Goal: Task Accomplishment & Management: Manage account settings

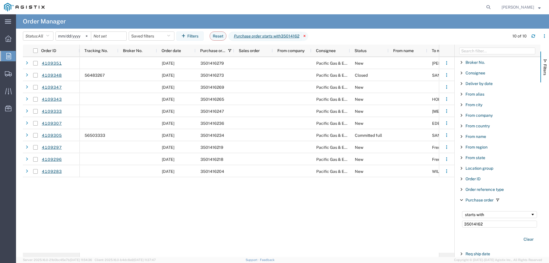
click at [307, 35] on icon at bounding box center [304, 36] width 7 height 9
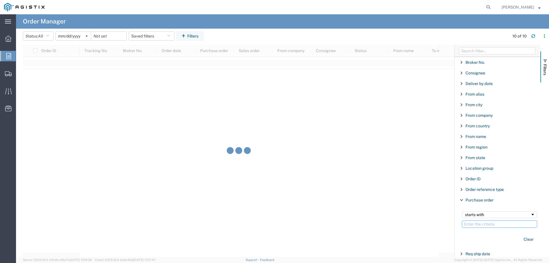
click at [486, 224] on input "Filter Value" at bounding box center [499, 223] width 75 height 7
type input "350141699"
click at [89, 35] on svg-icon at bounding box center [86, 36] width 9 height 9
click at [222, 35] on button "Reset" at bounding box center [218, 35] width 17 height 9
type input "[DATE]"
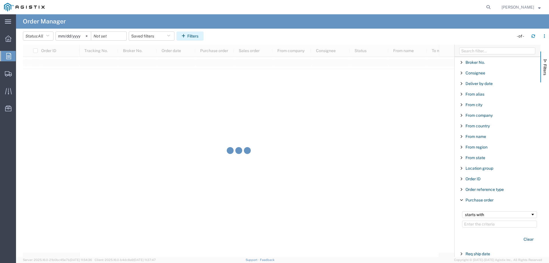
click at [199, 35] on button "Filters" at bounding box center [189, 35] width 27 height 9
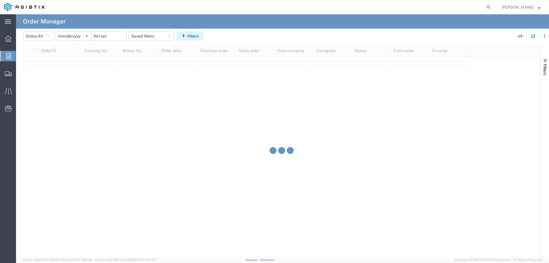
click at [198, 35] on button "Filters" at bounding box center [189, 35] width 27 height 9
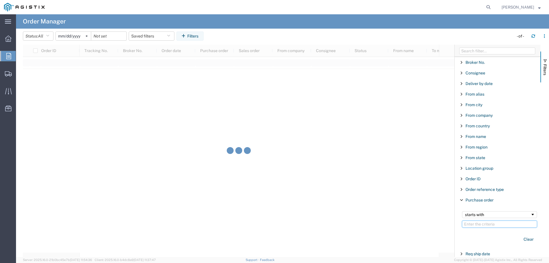
click at [474, 223] on input "Filter Value" at bounding box center [499, 223] width 75 height 7
type input "350141699"
click at [223, 38] on button "Reset" at bounding box center [218, 35] width 17 height 9
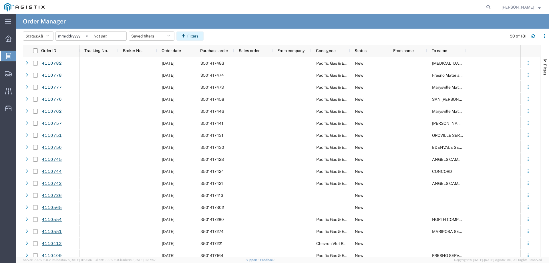
click at [202, 36] on button "Filters" at bounding box center [189, 35] width 27 height 9
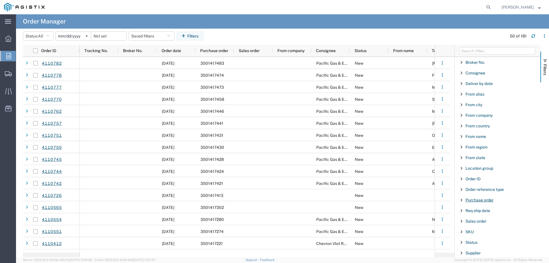
click at [475, 201] on span "Purchase order" at bounding box center [480, 200] width 28 height 5
click at [476, 224] on input "Filter Value" at bounding box center [499, 223] width 75 height 7
type input "350141699"
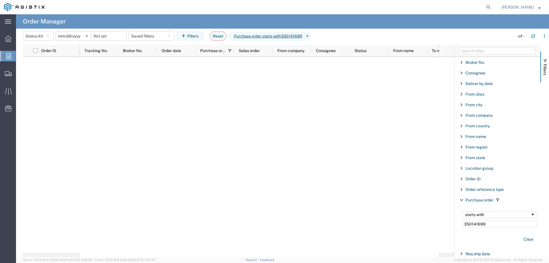
click at [75, 34] on input "[DATE]" at bounding box center [73, 36] width 35 height 9
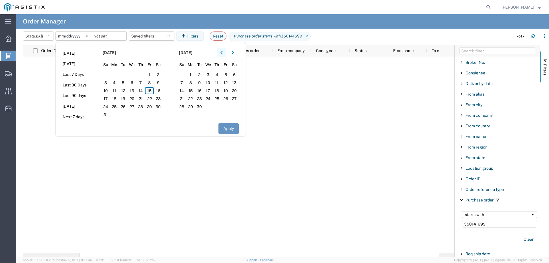
click at [223, 53] on icon "button" at bounding box center [221, 53] width 2 height 4
click at [107, 75] on span "1" at bounding box center [105, 74] width 9 height 7
click at [230, 126] on button "Apply" at bounding box center [228, 128] width 20 height 11
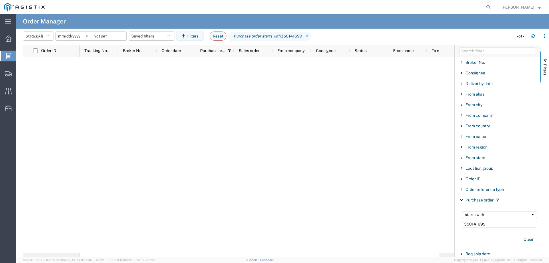
click at [76, 36] on input "2025-06-01" at bounding box center [73, 36] width 35 height 9
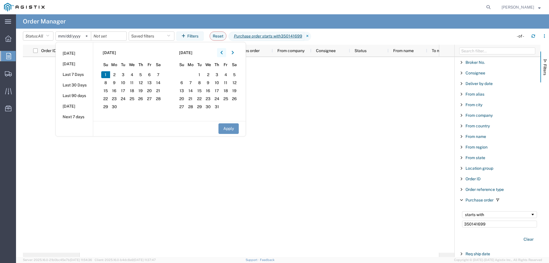
click at [225, 52] on button "button" at bounding box center [221, 52] width 9 height 9
click at [223, 52] on icon "button" at bounding box center [221, 53] width 2 height 4
click at [125, 73] on span "1" at bounding box center [123, 74] width 9 height 7
click at [232, 130] on button "Apply" at bounding box center [228, 128] width 20 height 11
type input "2025-04-01"
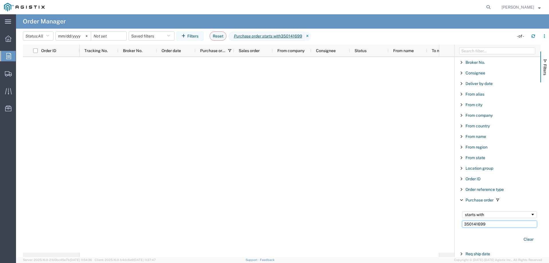
click at [492, 224] on input "350141699" at bounding box center [499, 223] width 75 height 7
type input "35014169"
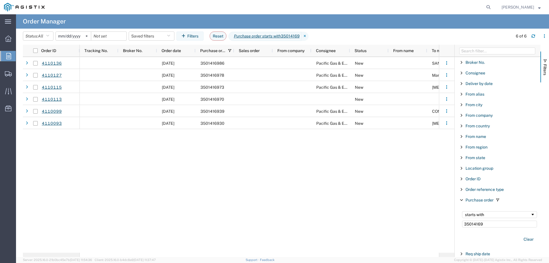
click at [76, 36] on input "2025-04-01" at bounding box center [73, 36] width 35 height 9
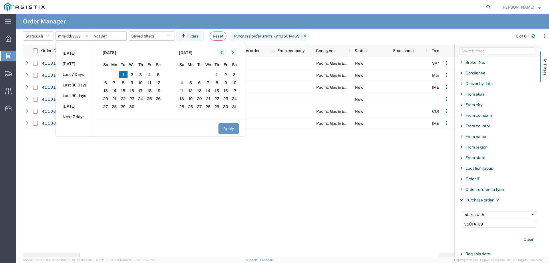
click at [222, 53] on icon "button" at bounding box center [221, 53] width 2 height 4
click at [160, 73] on span "1" at bounding box center [158, 74] width 9 height 7
click at [231, 129] on button "Apply" at bounding box center [228, 128] width 20 height 11
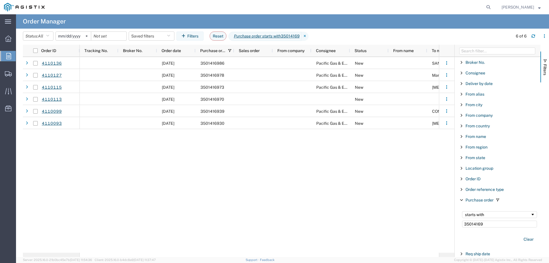
click at [73, 38] on input "2025-02-01" at bounding box center [73, 36] width 35 height 9
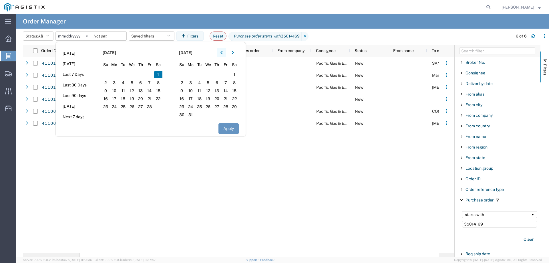
click at [222, 53] on icon "button" at bounding box center [221, 52] width 2 height 3
click at [134, 74] on span "1" at bounding box center [132, 74] width 9 height 7
click at [228, 128] on button "Apply" at bounding box center [228, 128] width 20 height 11
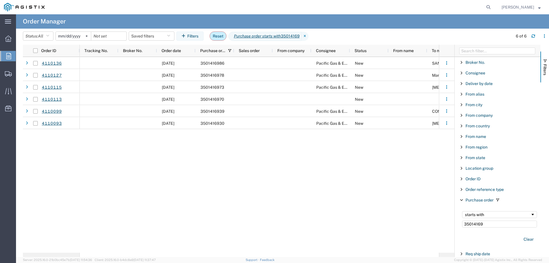
click at [222, 37] on button "Reset" at bounding box center [218, 35] width 17 height 9
type input "[DATE]"
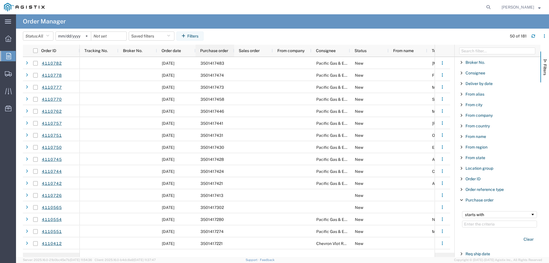
click at [211, 52] on span "Purchase order" at bounding box center [214, 50] width 28 height 5
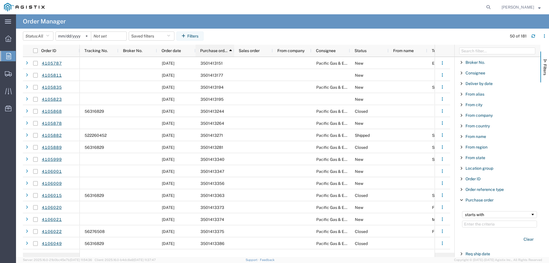
click at [211, 52] on span "Purchase order" at bounding box center [213, 50] width 27 height 5
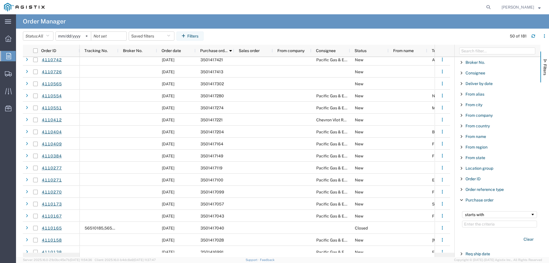
scroll to position [200, 0]
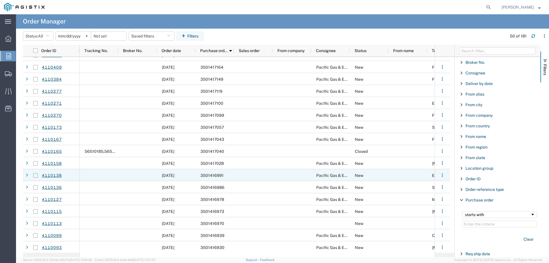
click at [34, 175] on input "Press Space to toggle row selection (unchecked)" at bounding box center [35, 175] width 5 height 5
checkbox input "true"
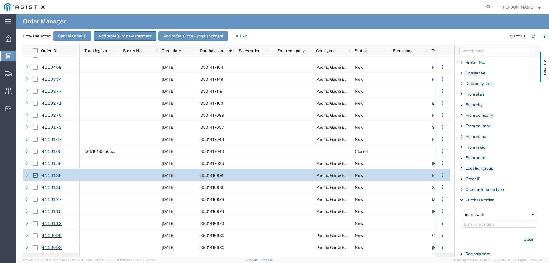
click at [118, 36] on button "Add order(s) to new shipment" at bounding box center [125, 35] width 63 height 9
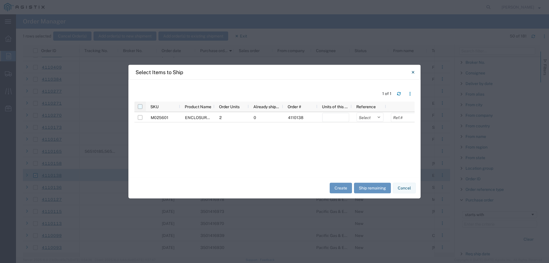
click at [140, 107] on input "checkbox" at bounding box center [140, 106] width 5 height 5
checkbox input "true"
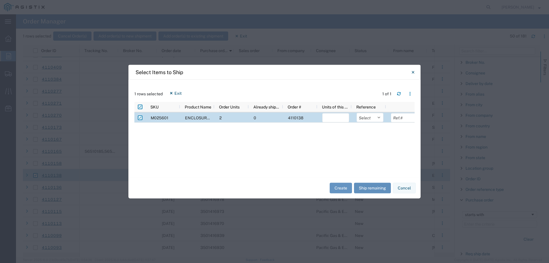
click at [371, 187] on button "Ship remaining" at bounding box center [372, 188] width 37 height 11
type input "2"
drag, startPoint x: 365, startPoint y: 117, endPoint x: 366, endPoint y: 120, distance: 3.0
click at [365, 117] on select "Select Purchase Order Delivery Number" at bounding box center [370, 117] width 27 height 9
select select "PURCHORD"
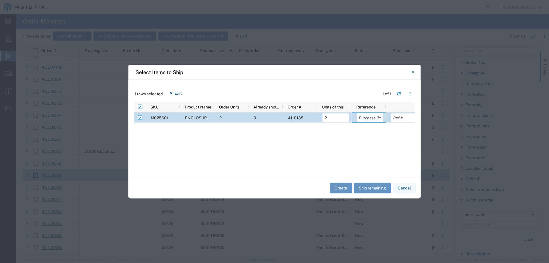
click at [357, 113] on select "Select Purchase Order Delivery Number" at bounding box center [370, 117] width 27 height 9
click at [343, 187] on button "Create" at bounding box center [341, 188] width 22 height 11
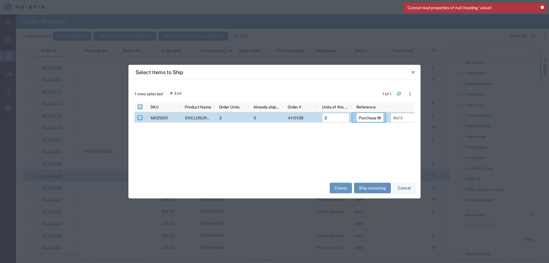
click at [371, 189] on button "Ship remaining" at bounding box center [372, 188] width 37 height 11
click at [338, 190] on button "Create" at bounding box center [341, 188] width 22 height 11
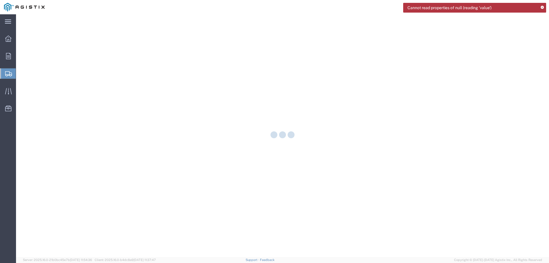
click at [541, 7] on icon at bounding box center [542, 7] width 3 height 3
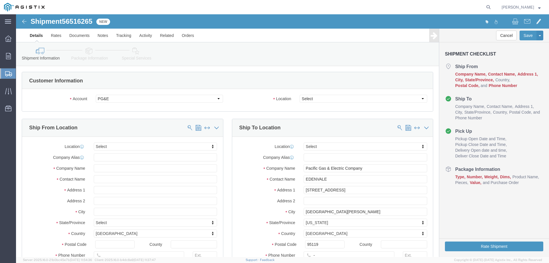
select select
click select "Select All Others Fremont DC Fresno DC Wheatland DC"
select select "23082"
click select "Select All Others Fremont DC Fresno DC Wheatland DC"
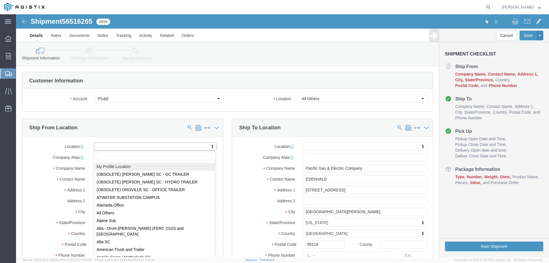
select select "MYPROFILE"
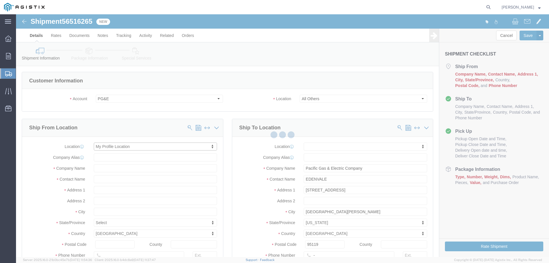
type input "3786 VALLEY AVE"
type input "94566"
type input "925-417-6854"
type input "dave.thomas@oldcastle.com"
checkbox input "true"
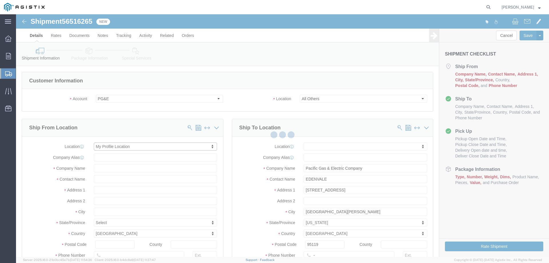
type input "Oldcastle Precast Inc"
type input "[PERSON_NAME]"
type input "PLEASANTON"
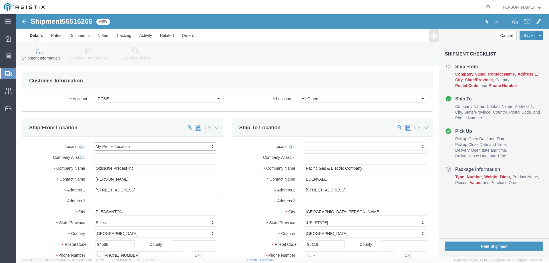
select select "CA"
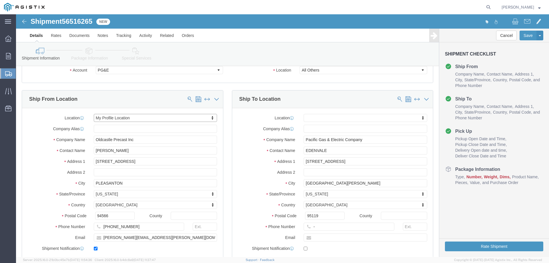
scroll to position [57, 0]
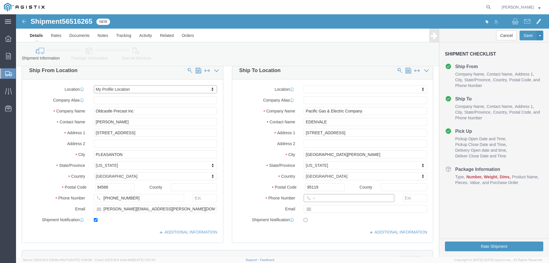
click input "-"
type input "123-456-7891"
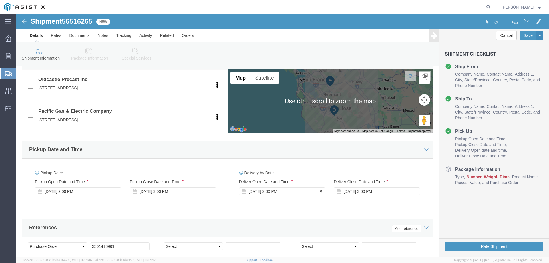
click div "Aug 19 2025 2:00 PM"
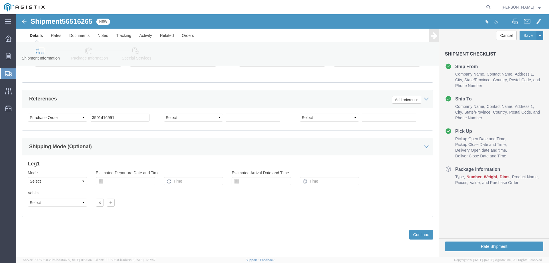
click div "Vehicle Select Size Select Container Number Owner Select Shipper Vessel"
click button "Continue"
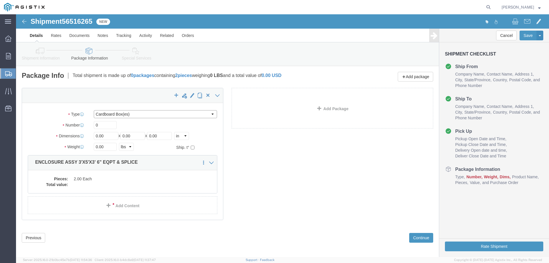
drag, startPoint x: 115, startPoint y: 98, endPoint x: 113, endPoint y: 103, distance: 5.4
click select "Select Bulk Bundle(s) Cardboard Box(es) Carton(s) Crate(s) Drum(s) (Fiberboard)…"
select select "YRPK"
click select "Select Bulk Bundle(s) Cardboard Box(es) Carton(s) Crate(s) Drum(s) (Fiberboard)…"
drag, startPoint x: 91, startPoint y: 111, endPoint x: 64, endPoint y: 110, distance: 26.9
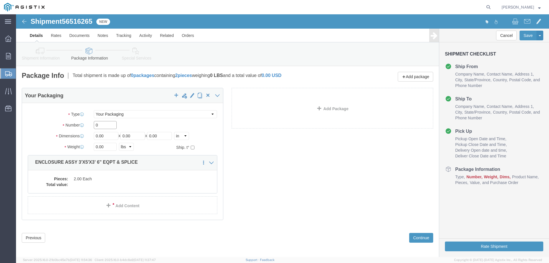
click div "Number Number of packages of specified package type and dimensions 0"
type input "2"
type input "36"
type input "60"
type input "42"
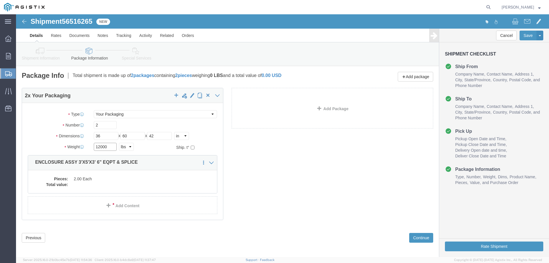
type input "12000"
click div "Pieces: 2.00 Each Total value:"
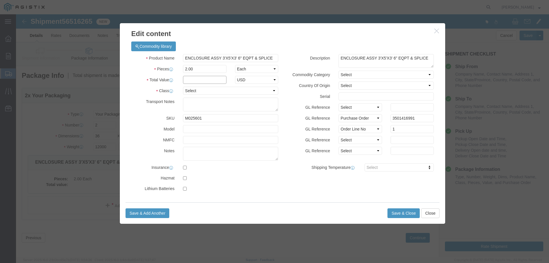
click input "text"
type input "1"
click select "Select 50 55 60 65 70 85 92.5 100 125 175 250 300 400"
select select "55"
click select "Select 50 55 60 65 70 85 92.5 100 125 175 250 300 400"
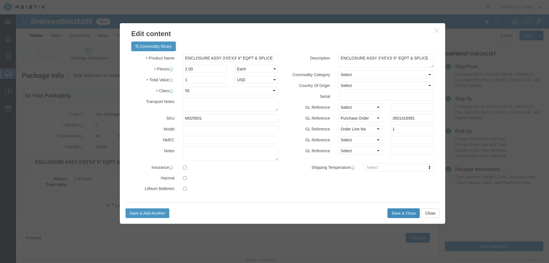
click button "Save & Close"
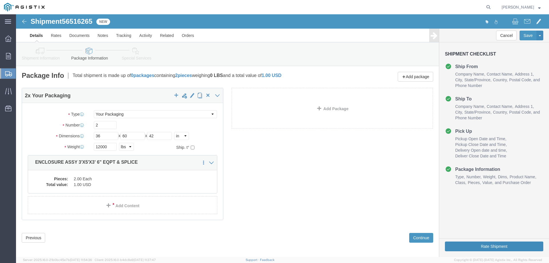
drag, startPoint x: 455, startPoint y: 231, endPoint x: 50, endPoint y: 187, distance: 407.3
click button "Rate Shipment"
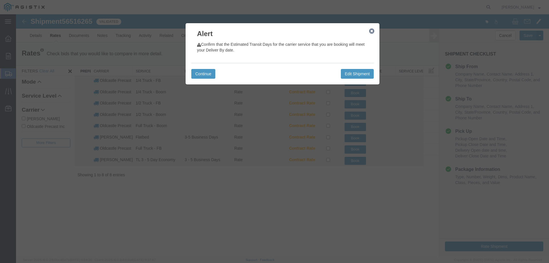
click at [373, 30] on icon "button" at bounding box center [371, 31] width 5 height 5
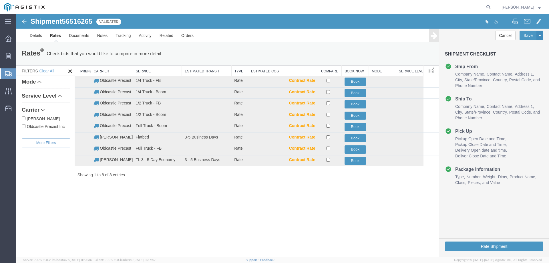
click at [50, 126] on label "Oldcastle Precast Inc" at bounding box center [46, 126] width 49 height 6
click at [25, 126] on input "Oldcastle Precast Inc" at bounding box center [24, 126] width 4 height 4
checkbox input "true"
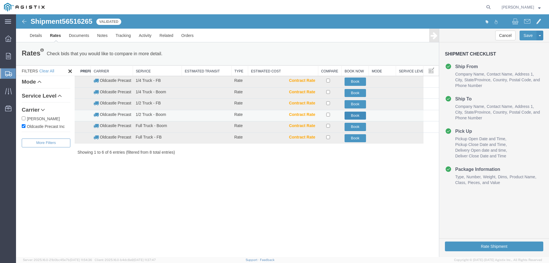
click at [359, 115] on button "Book" at bounding box center [355, 116] width 21 height 8
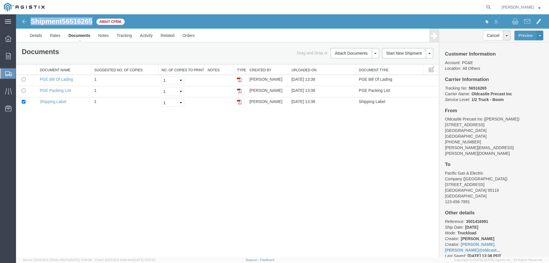
drag, startPoint x: 32, startPoint y: 19, endPoint x: 94, endPoint y: 24, distance: 62.2
click at [92, 24] on h1 "Shipment 56516265" at bounding box center [62, 21] width 62 height 7
copy h1 "Shipment 56516265"
click at [125, 38] on link "Tracking" at bounding box center [124, 36] width 23 height 14
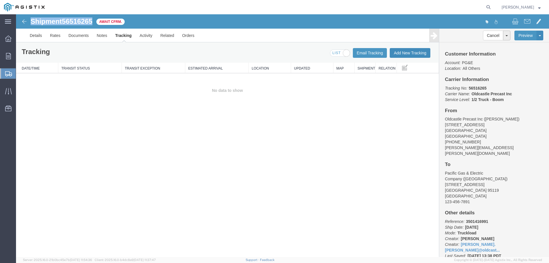
click at [420, 50] on button "Add New Tracking" at bounding box center [410, 53] width 41 height 10
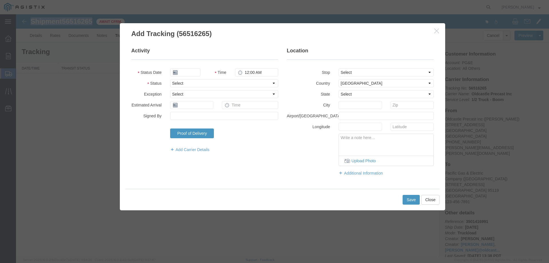
type input "08/15/2025"
type input "2:00 PM"
click at [182, 84] on select "Select Arrival Notice Available Arrival Notice Imported Arrive at Delivery Loca…" at bounding box center [224, 83] width 108 height 8
select select "DELIVRED"
click at [170, 79] on select "Select Arrival Notice Available Arrival Notice Imported Arrive at Delivery Loca…" at bounding box center [224, 83] width 108 height 8
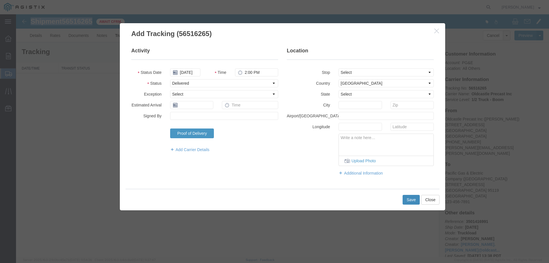
click at [412, 202] on button "Save" at bounding box center [411, 200] width 17 height 10
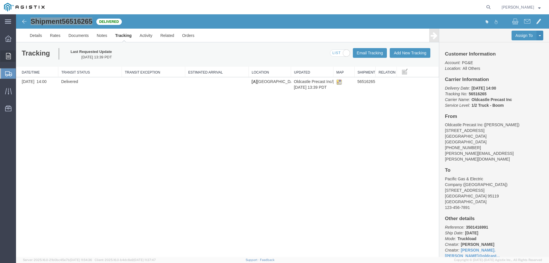
click at [8, 57] on icon at bounding box center [8, 56] width 5 height 6
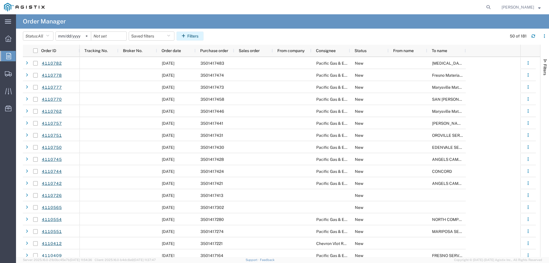
click at [190, 37] on button "Filters" at bounding box center [189, 35] width 27 height 9
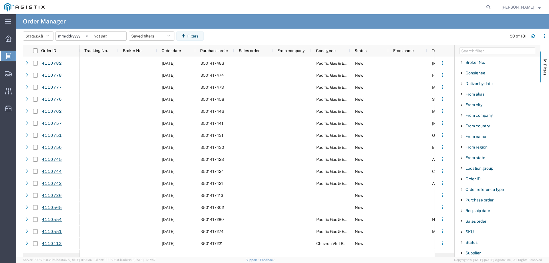
click at [476, 201] on span "Purchase order" at bounding box center [480, 200] width 28 height 5
click at [478, 223] on input "Filter Value" at bounding box center [499, 223] width 75 height 7
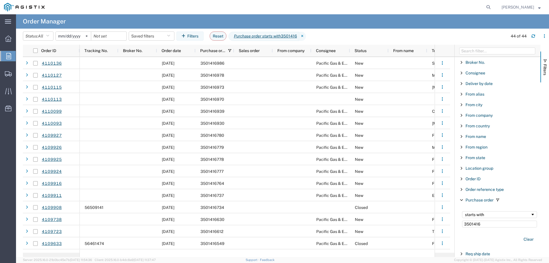
click at [484, 225] on input "3501416" at bounding box center [499, 223] width 75 height 7
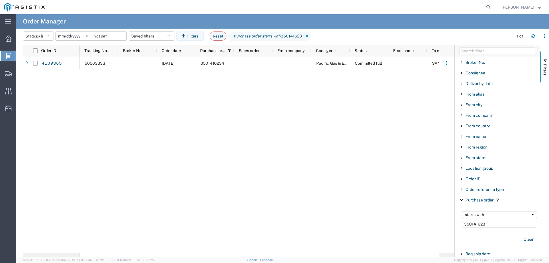
click at [488, 225] on input "350141623" at bounding box center [499, 223] width 75 height 7
type input "35014162"
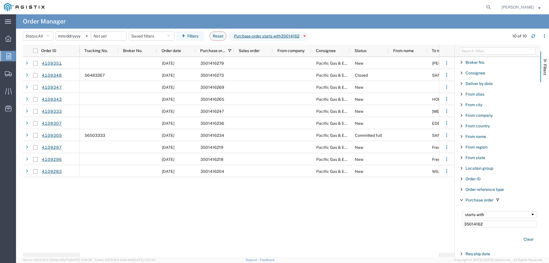
click at [308, 35] on icon at bounding box center [304, 36] width 7 height 9
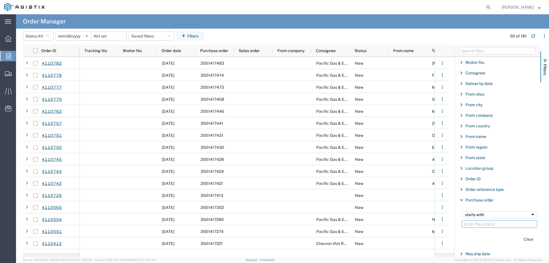
click at [470, 223] on input "Filter Value" at bounding box center [499, 223] width 75 height 7
paste input "3501416238"
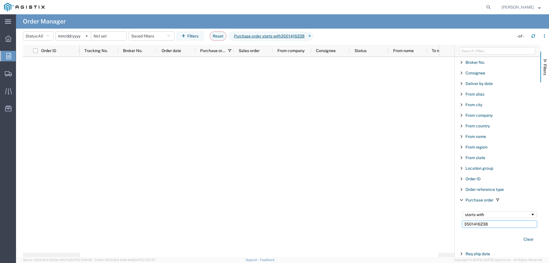
click at [490, 225] on input "3501416238" at bounding box center [499, 223] width 75 height 7
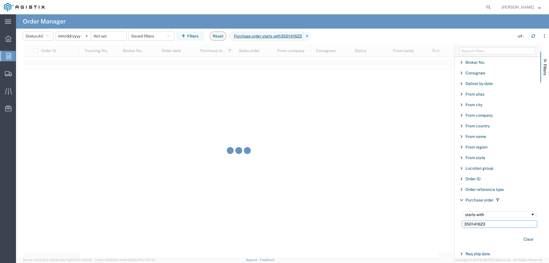
type input "350141623"
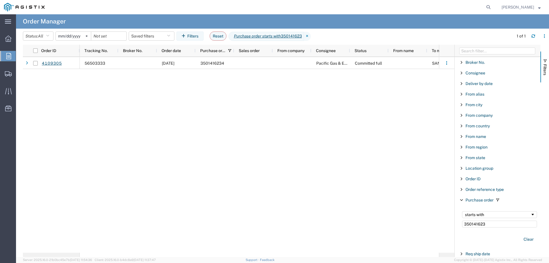
click at [77, 36] on input "[DATE]" at bounding box center [73, 36] width 35 height 9
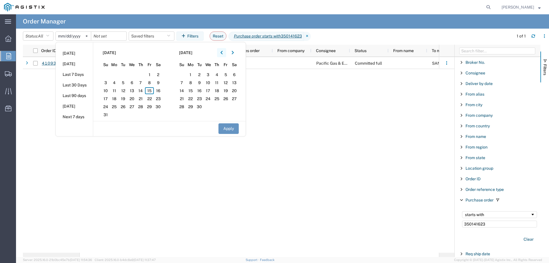
click at [226, 52] on button "button" at bounding box center [221, 52] width 9 height 9
click at [110, 75] on span "1" at bounding box center [105, 74] width 9 height 7
click at [231, 128] on button "Apply" at bounding box center [228, 128] width 20 height 11
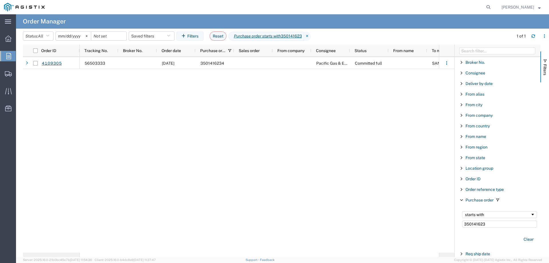
drag, startPoint x: 76, startPoint y: 35, endPoint x: 82, endPoint y: 35, distance: 5.7
click at [76, 35] on input "2025-06-01" at bounding box center [73, 36] width 35 height 9
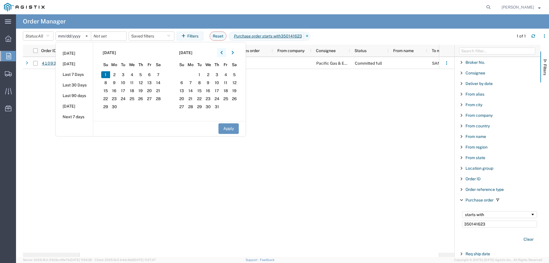
click at [223, 52] on icon "button" at bounding box center [221, 53] width 2 height 4
click at [124, 75] on span "1" at bounding box center [123, 74] width 9 height 7
click at [225, 127] on button "Apply" at bounding box center [228, 128] width 20 height 11
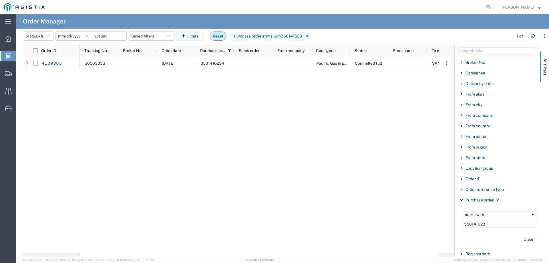
click at [224, 35] on button "Reset" at bounding box center [218, 35] width 17 height 9
type input "[DATE]"
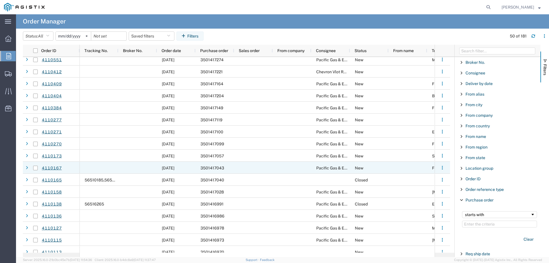
scroll to position [343, 0]
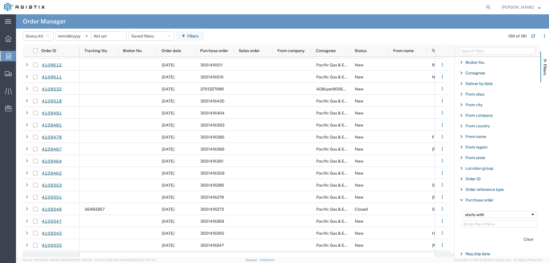
scroll to position [629, 0]
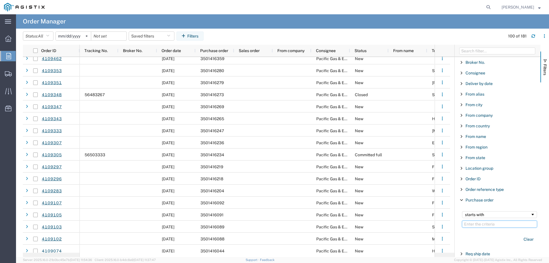
click at [479, 225] on input "Filter Value" at bounding box center [499, 223] width 75 height 7
paste input "3501409956"
type input "3501409956"
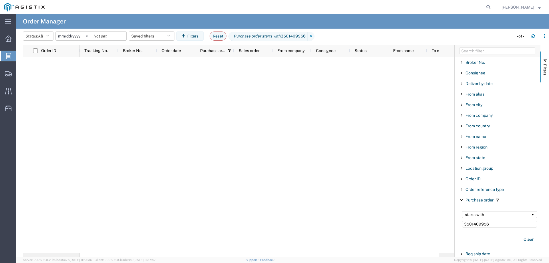
click at [77, 34] on input "[DATE]" at bounding box center [73, 36] width 35 height 9
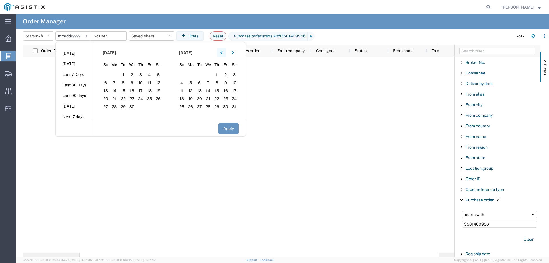
click at [226, 53] on button "button" at bounding box center [221, 52] width 9 height 9
click at [234, 52] on icon "button" at bounding box center [233, 53] width 2 height 4
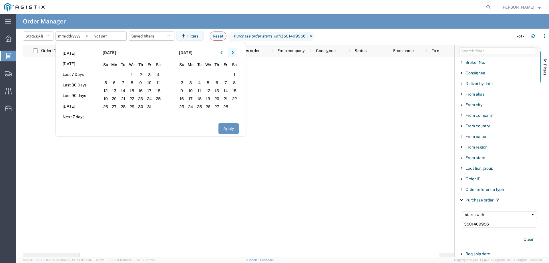
click at [234, 52] on icon "button" at bounding box center [233, 53] width 2 height 4
click at [160, 75] on span "1" at bounding box center [158, 74] width 9 height 7
click at [232, 128] on button "Apply" at bounding box center [228, 128] width 20 height 11
type input "2025-02-01"
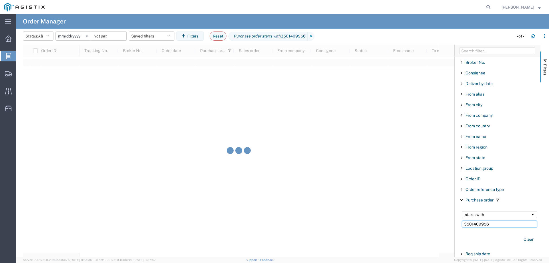
click at [498, 224] on input "3501409956" at bounding box center [499, 223] width 75 height 7
type input "3501409"
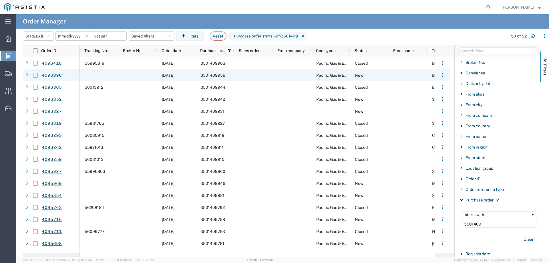
click at [35, 75] on input "Press Space to toggle row selection (unchecked)" at bounding box center [35, 75] width 5 height 5
checkbox input "true"
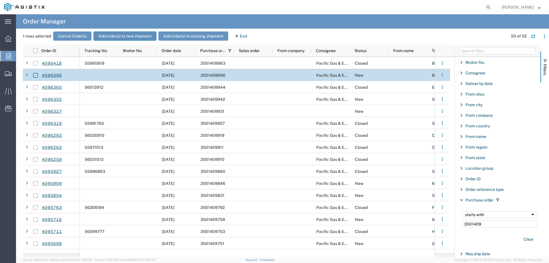
click at [128, 38] on button "Add order(s) to new shipment" at bounding box center [125, 35] width 63 height 9
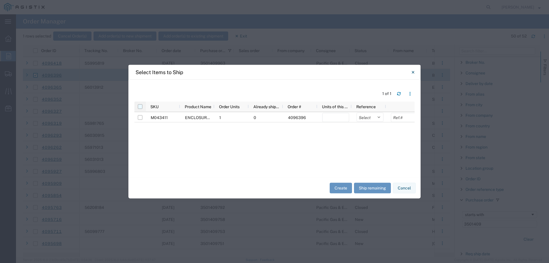
click at [142, 106] on input "checkbox" at bounding box center [140, 106] width 5 height 5
checkbox input "true"
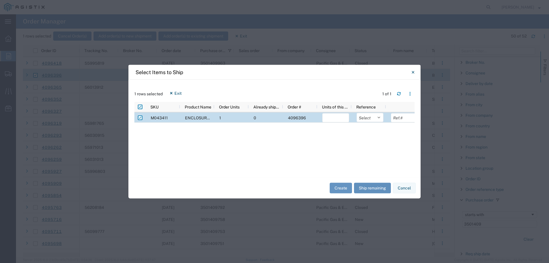
click at [367, 188] on button "Ship remaining" at bounding box center [372, 188] width 37 height 11
type input "1"
click at [370, 118] on select "Select Purchase Order Delivery Number" at bounding box center [370, 117] width 27 height 9
select select "PURCHORD"
click at [357, 113] on select "Select Purchase Order Delivery Number" at bounding box center [370, 117] width 27 height 9
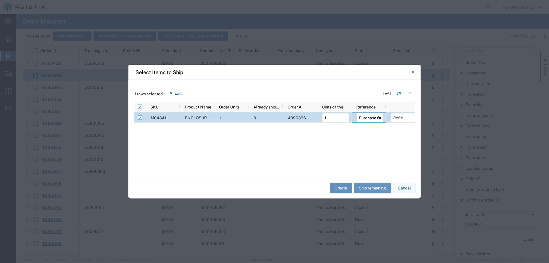
click at [338, 187] on button "Create" at bounding box center [341, 188] width 22 height 11
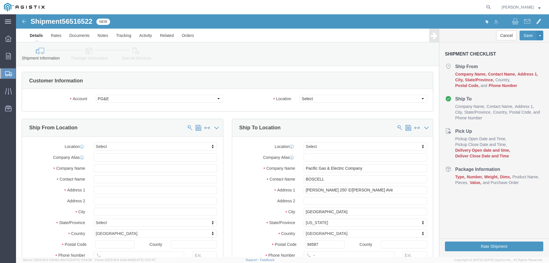
select select
drag, startPoint x: 15, startPoint y: 7, endPoint x: 76, endPoint y: 10, distance: 60.4
click h1 "Shipment 56516522"
copy h1 "Shipment 56516522"
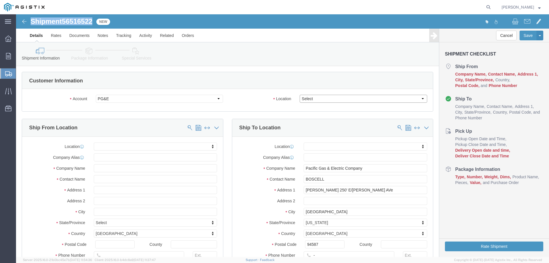
click select "Select All Others Fremont DC Fresno DC Wheatland DC"
select select "23082"
click select "Select All Others Fremont DC Fresno DC Wheatland DC"
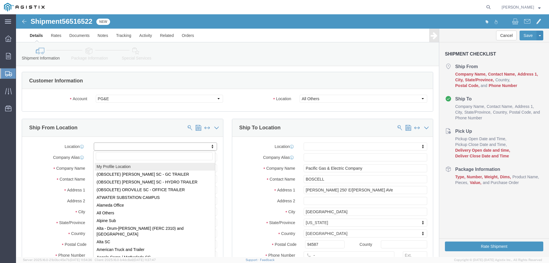
select select "MYPROFILE"
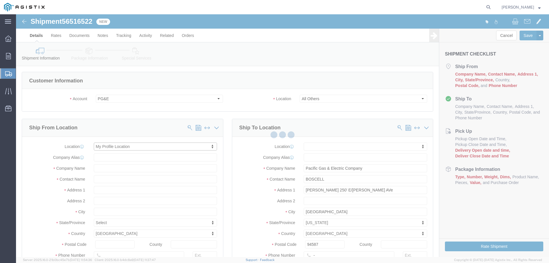
type input "3786 VALLEY AVE"
type input "94566"
type input "925-417-6854"
type input "dave.thomas@oldcastle.com"
checkbox input "true"
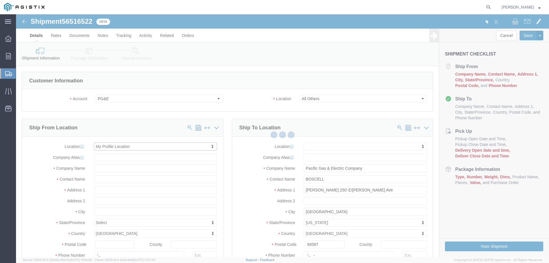
type input "Oldcastle Precast Inc"
type input "[PERSON_NAME]"
type input "PLEASANTON"
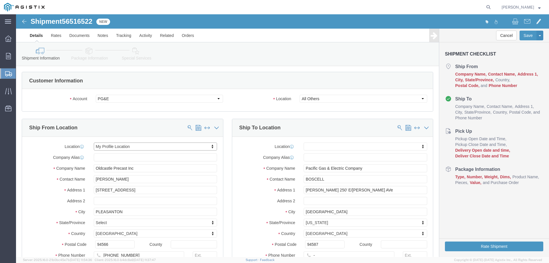
select select "CA"
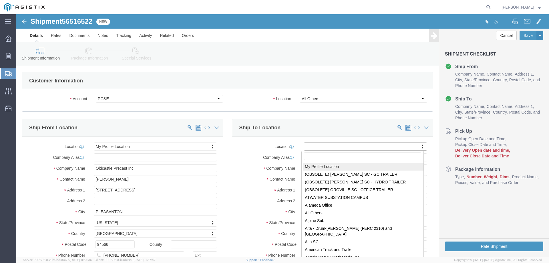
select select "MYPROFILE"
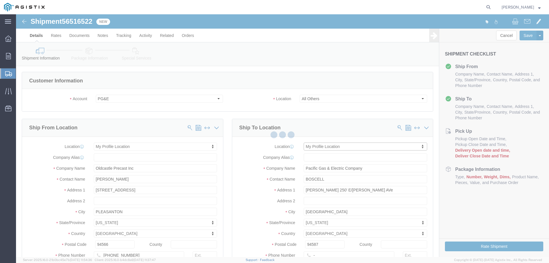
type input "3786 VALLEY AVE"
type input "94566"
type input "925-417-6854"
type input "dave.thomas@oldcastle.com"
checkbox input "true"
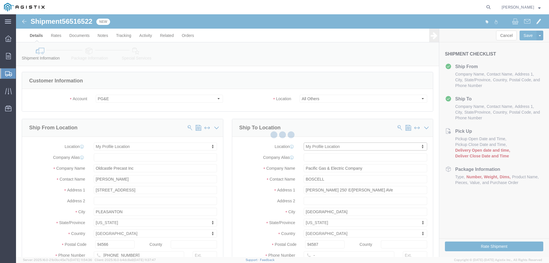
type input "Oldcastle Precast Inc"
type input "[PERSON_NAME]"
type input "PLEASANTON"
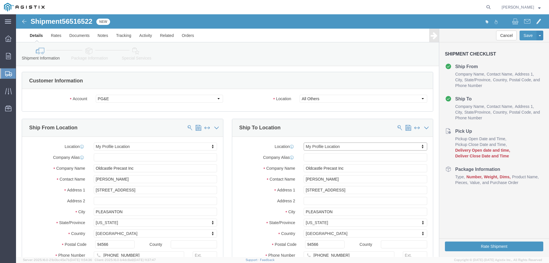
select select "CA"
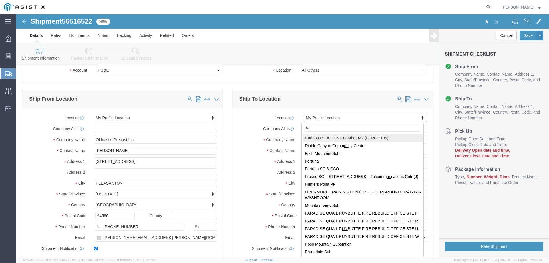
type input "u"
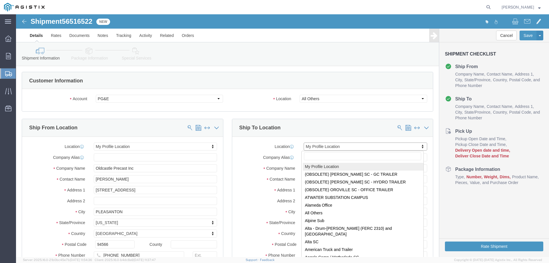
click input "text"
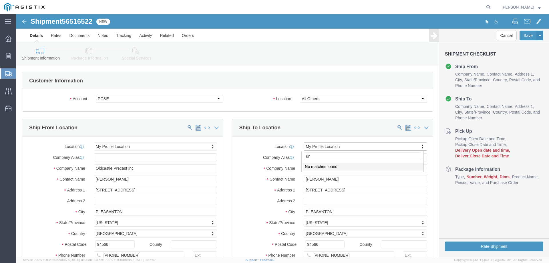
type input "u"
click span
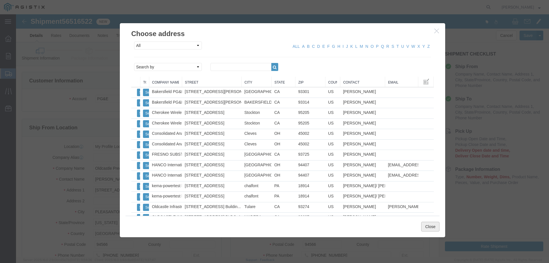
click button "Close"
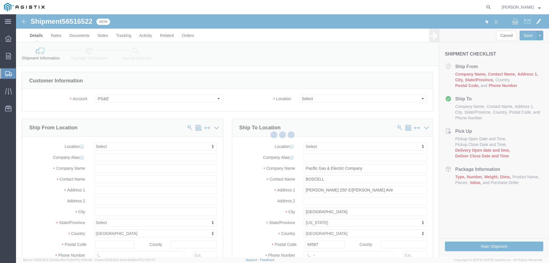
select select
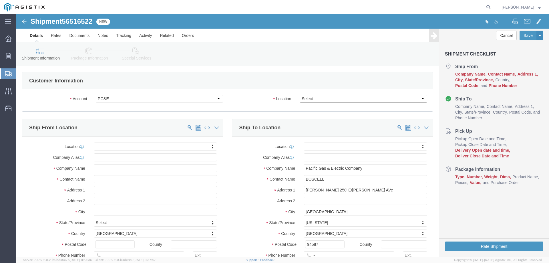
click select "Select All Others Fremont DC Fresno DC Wheatland DC"
select select "23082"
click select "Select All Others Fremont DC Fresno DC Wheatland DC"
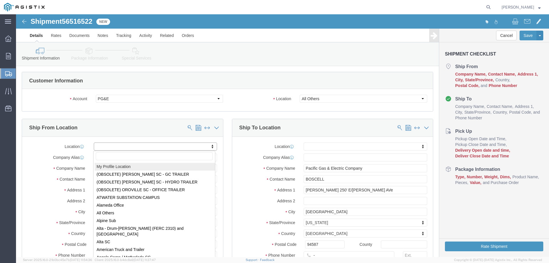
select select "MYPROFILE"
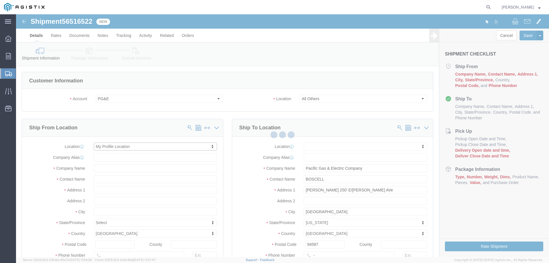
type input "3786 VALLEY AVE"
type input "94566"
type input "925-417-6854"
type input "dave.thomas@oldcastle.com"
checkbox input "true"
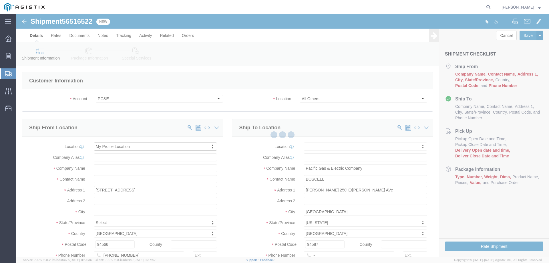
type input "Oldcastle Precast Inc"
type input "[PERSON_NAME]"
type input "PLEASANTON"
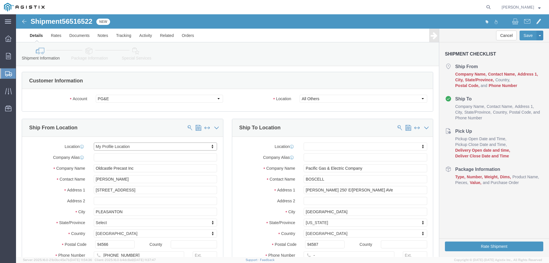
select select "CA"
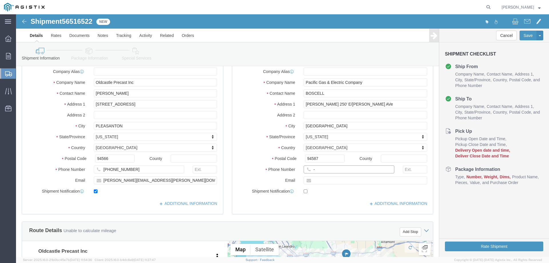
click input "-"
type input "123-456-7891"
click div "Location My Profile Location (OBSOLETE) BURNEY SC - GC TRAILER (OBSOLETE) BURNE…"
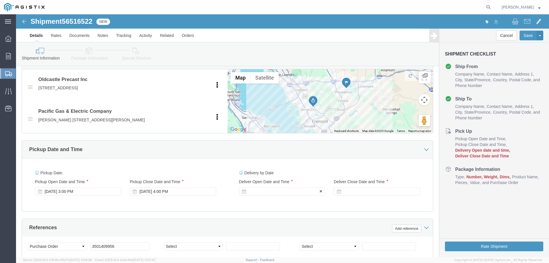
click div
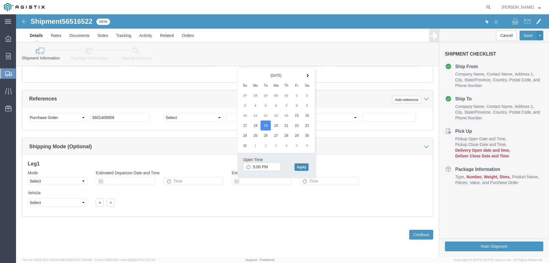
click button "Apply"
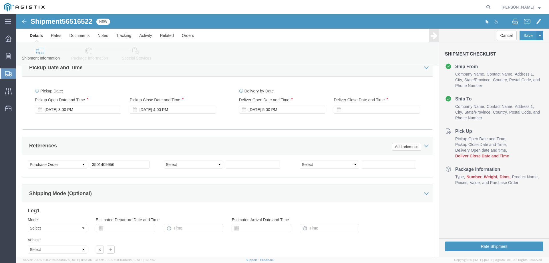
scroll to position [329, 0]
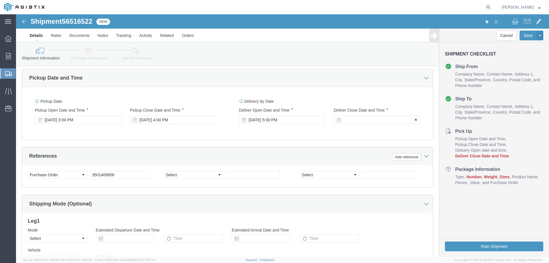
click div
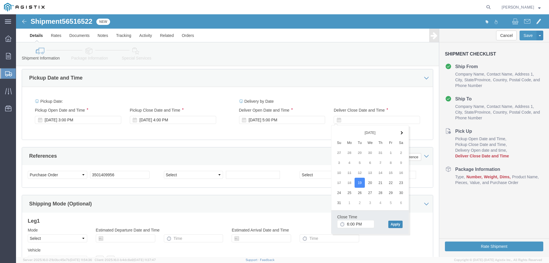
click button "Apply"
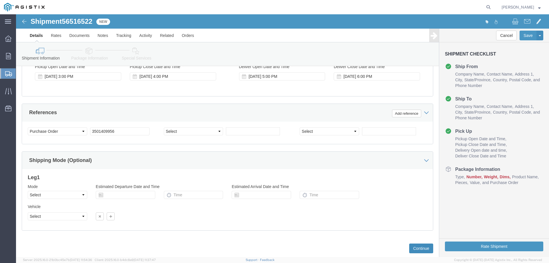
scroll to position [386, 0]
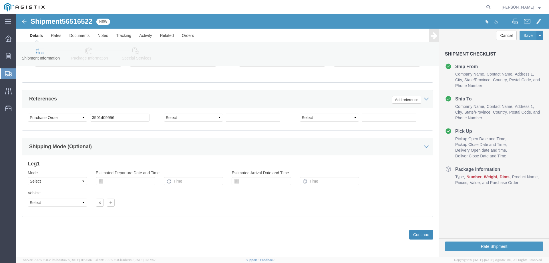
click button "Continue"
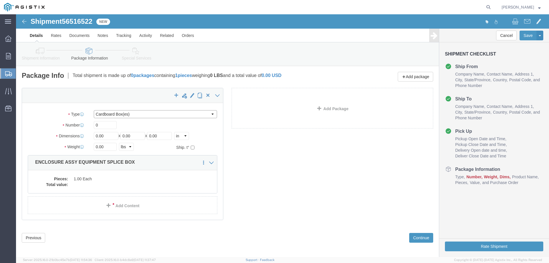
click select "Select Bulk Bundle(s) Cardboard Box(es) Carton(s) Crate(s) Drum(s) (Fiberboard)…"
select select "YRPK"
click select "Select Bulk Bundle(s) Cardboard Box(es) Carton(s) Crate(s) Drum(s) (Fiberboard)…"
drag, startPoint x: 83, startPoint y: 112, endPoint x: 77, endPoint y: 110, distance: 6.5
click div "0"
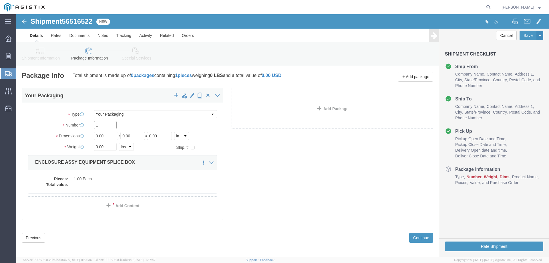
type input "1"
type input "54"
type input "102"
type input "72"
type input "17500"
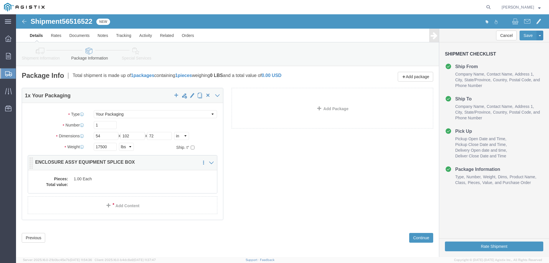
click dd "1.00 Each"
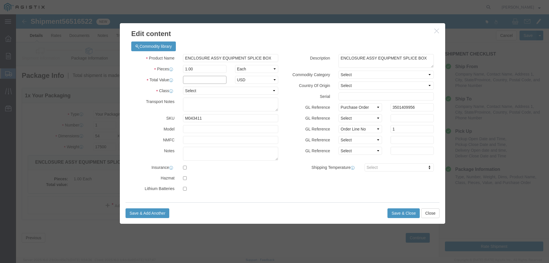
click input "text"
type input "1"
click select "Select 50 55 60 65 70 85 92.5 100 125 175 250 300 400"
select select "55"
click select "Select 50 55 60 65 70 85 92.5 100 125 175 250 300 400"
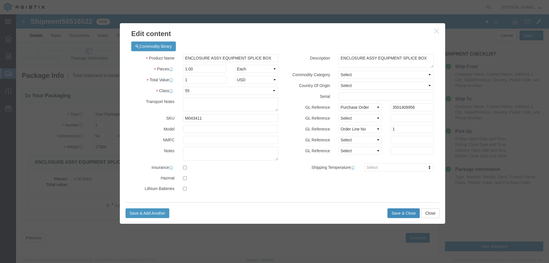
click button "Save & Close"
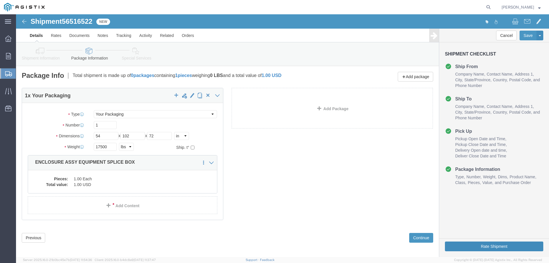
click button "Rate Shipment"
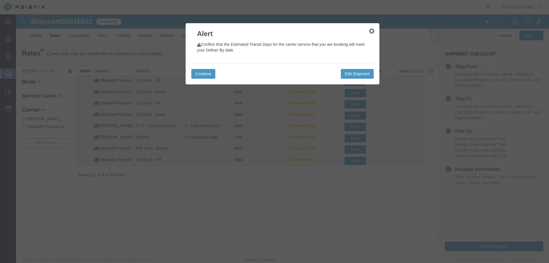
drag, startPoint x: 372, startPoint y: 31, endPoint x: 360, endPoint y: 33, distance: 12.1
click at [372, 31] on icon "button" at bounding box center [371, 31] width 5 height 5
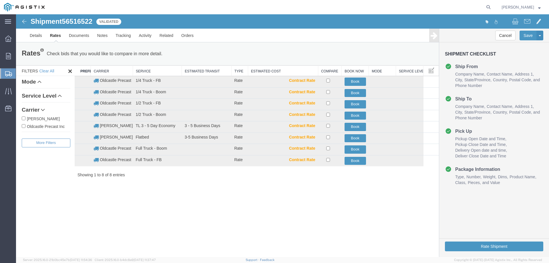
click at [49, 127] on label "Oldcastle Precast Inc" at bounding box center [46, 126] width 49 height 6
click at [25, 127] on input "Oldcastle Precast Inc" at bounding box center [24, 126] width 4 height 4
checkbox input "true"
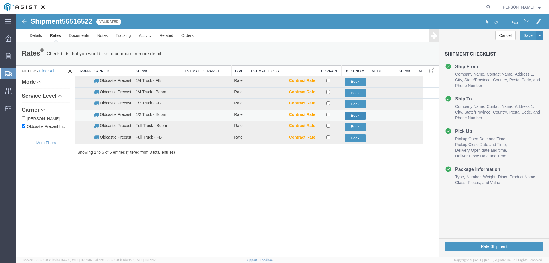
click at [354, 116] on button "Book" at bounding box center [355, 116] width 21 height 8
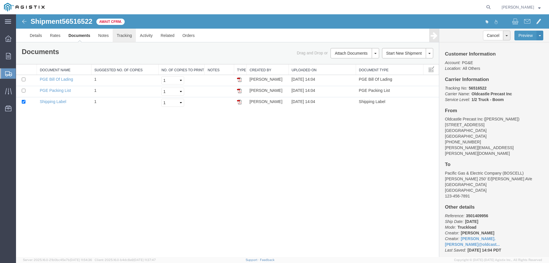
click at [122, 35] on link "Tracking" at bounding box center [124, 36] width 23 height 14
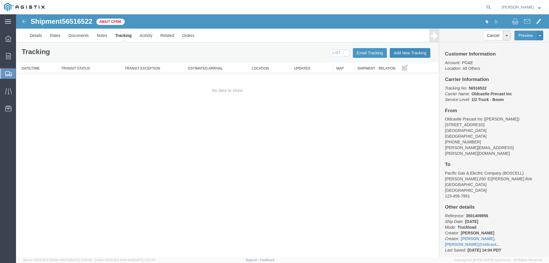
click at [396, 53] on button "Add New Tracking" at bounding box center [410, 53] width 41 height 10
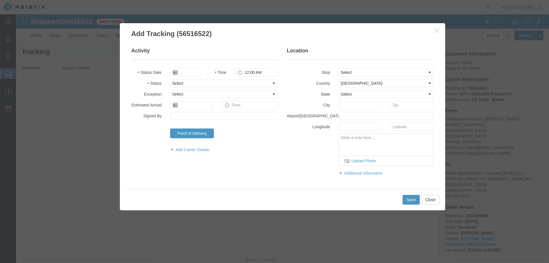
type input "08/15/2025"
type input "3:00 PM"
click at [192, 82] on select "Select Arrival Notice Available Arrival Notice Imported Arrive at Delivery Loca…" at bounding box center [224, 83] width 108 height 8
select select "DELIVRED"
click at [170, 79] on select "Select Arrival Notice Available Arrival Notice Imported Arrive at Delivery Loca…" at bounding box center [224, 83] width 108 height 8
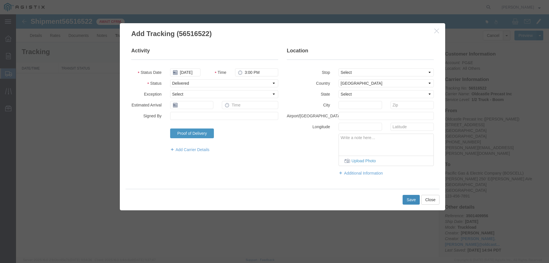
click at [410, 197] on button "Save" at bounding box center [411, 200] width 17 height 10
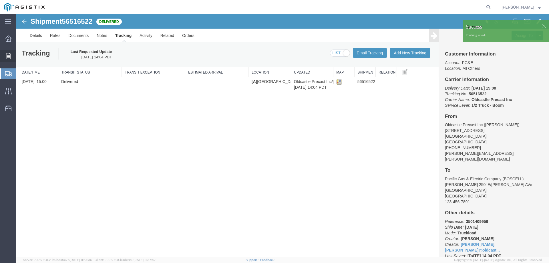
click at [5, 57] on div at bounding box center [8, 55] width 16 height 11
